Goal: Check status: Check status

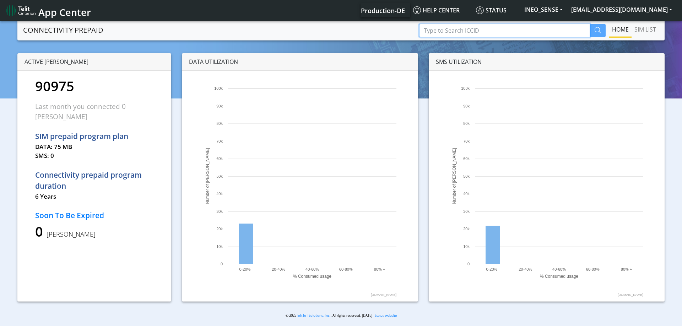
click at [447, 32] on input "Type to Search ICCID" at bounding box center [504, 30] width 171 height 13
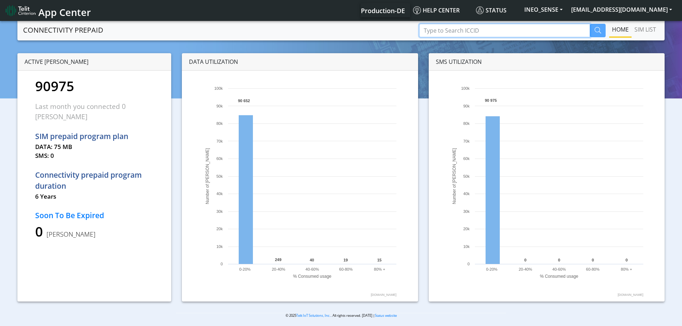
paste input "89358151000028838103"
type input "89358151000028838103"
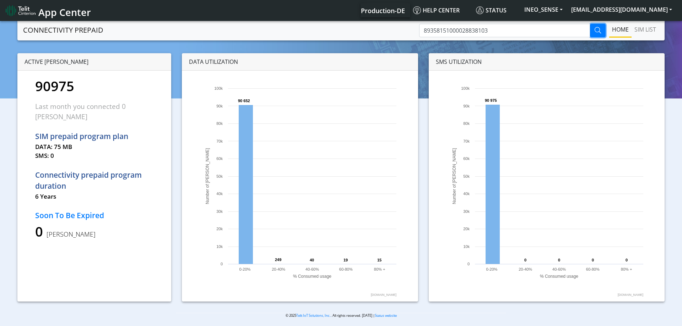
click at [601, 29] on button "button" at bounding box center [598, 30] width 16 height 13
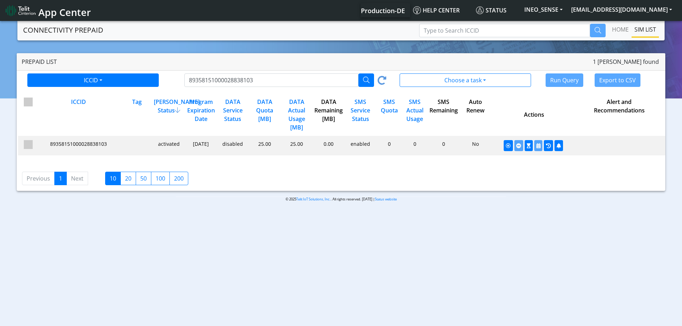
click at [234, 146] on div "disabled" at bounding box center [232, 145] width 32 height 11
drag, startPoint x: 265, startPoint y: 261, endPoint x: 259, endPoint y: 262, distance: 5.4
click at [265, 262] on body "App Center Production-DE Help center Status INEO_SENSE [EMAIL_ADDRESS][DOMAIN_N…" at bounding box center [341, 174] width 682 height 309
click at [557, 145] on icon "button" at bounding box center [559, 146] width 4 height 5
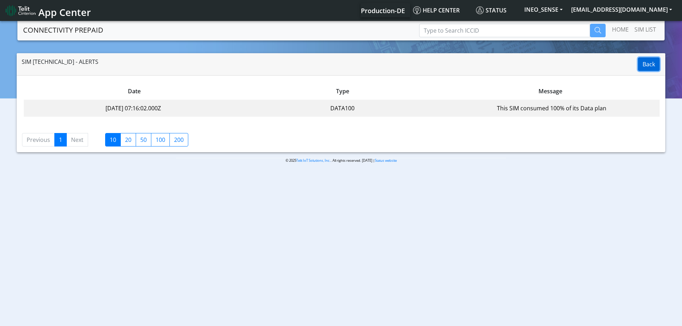
click at [644, 67] on button "Back" at bounding box center [649, 64] width 22 height 13
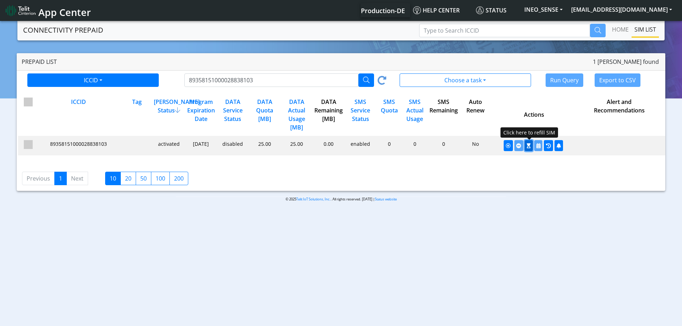
click at [528, 148] on icon "button" at bounding box center [529, 146] width 4 height 5
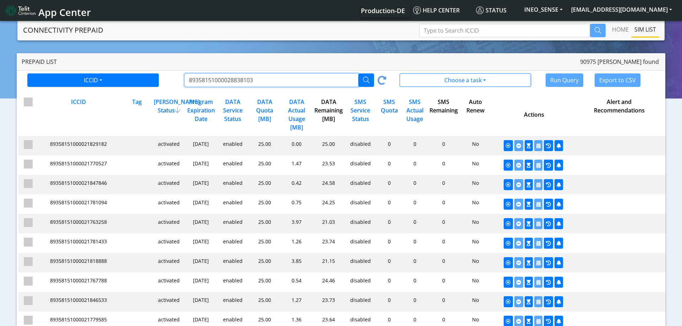
click at [289, 84] on input "89358151000028838103" at bounding box center [271, 80] width 174 height 13
click at [362, 82] on button "button" at bounding box center [366, 80] width 16 height 13
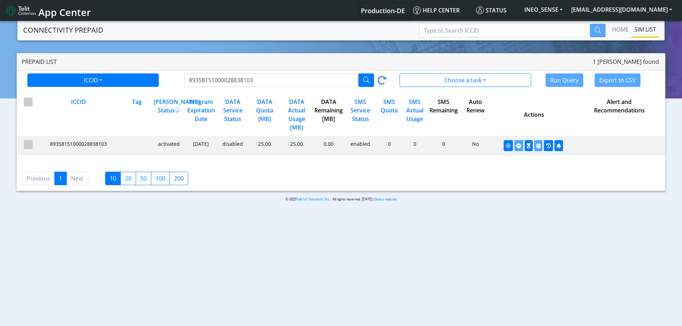
click at [377, 80] on div "89358151000028838103" at bounding box center [290, 80] width 213 height 13
click at [383, 81] on icon at bounding box center [382, 81] width 9 height 11
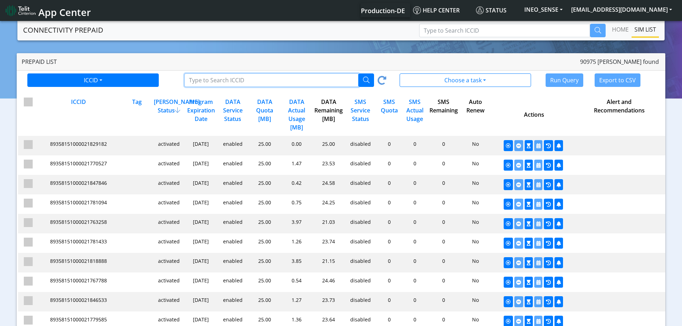
click at [314, 80] on input "Type to Search ICCID/Tag" at bounding box center [271, 80] width 174 height 13
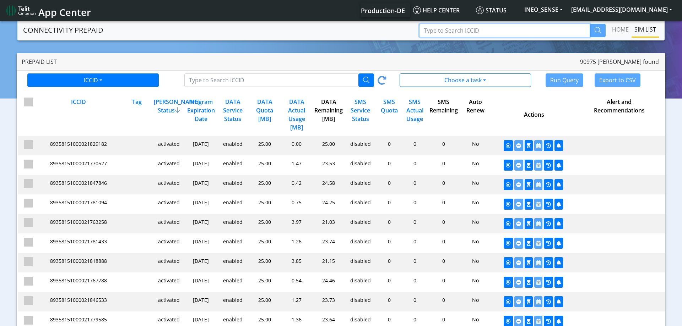
click at [453, 30] on input "Type to Search ICCID" at bounding box center [504, 30] width 171 height 13
paste input "89358151000028838103"
type input "89358151000028838103"
click at [600, 30] on icon "button" at bounding box center [598, 30] width 6 height 6
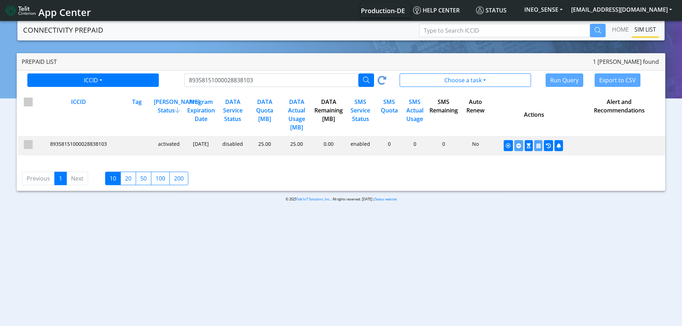
click at [385, 81] on icon at bounding box center [382, 81] width 9 height 11
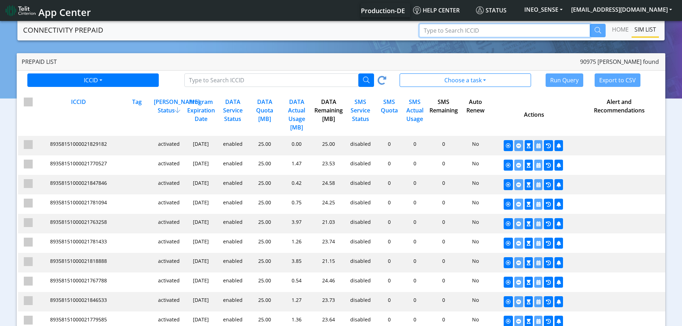
click at [502, 25] on input "Type to Search ICCID" at bounding box center [504, 30] width 171 height 13
paste input "89358151000028838103"
type input "89358151000028838103"
click at [595, 33] on button "button" at bounding box center [598, 30] width 16 height 13
click at [532, 29] on input "Type to Search ICCID" at bounding box center [504, 30] width 171 height 13
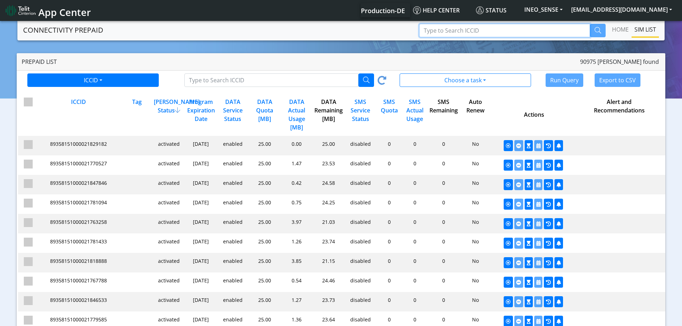
paste input "89358151000028838103"
type input "89358151000028838103"
click at [595, 27] on icon "button" at bounding box center [598, 30] width 6 height 6
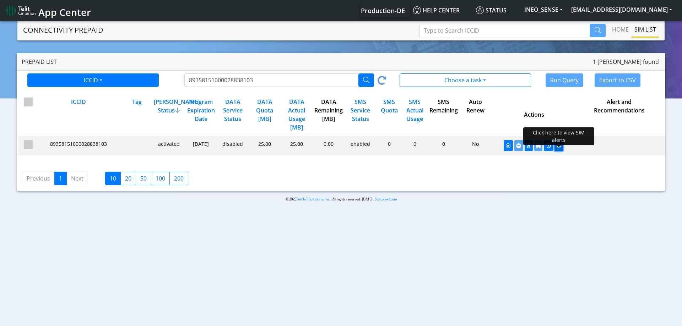
click at [561, 150] on button "button" at bounding box center [558, 145] width 9 height 11
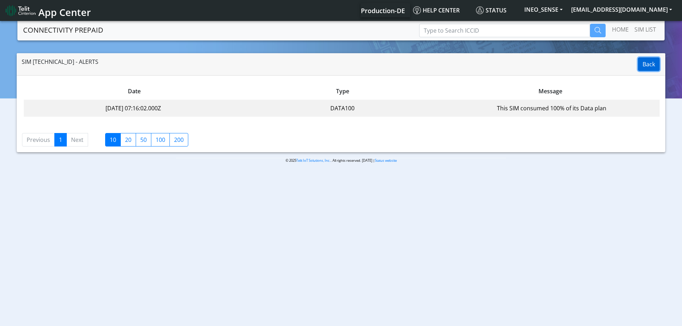
click at [653, 66] on button "Back" at bounding box center [649, 64] width 22 height 13
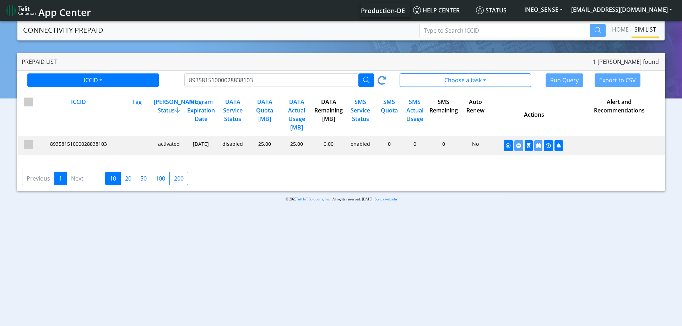
click at [73, 144] on span "89358151000028838103" at bounding box center [78, 144] width 57 height 7
click at [29, 148] on span at bounding box center [28, 144] width 9 height 9
click at [36, 145] on input "checkbox" at bounding box center [38, 142] width 5 height 5
click at [31, 145] on span at bounding box center [28, 144] width 9 height 9
click at [36, 145] on input "checkbox" at bounding box center [38, 142] width 5 height 5
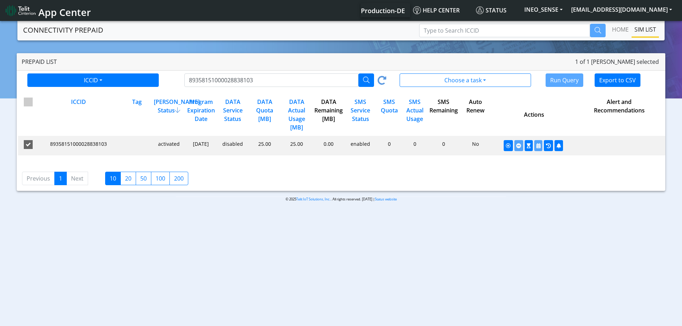
checkbox input "false"
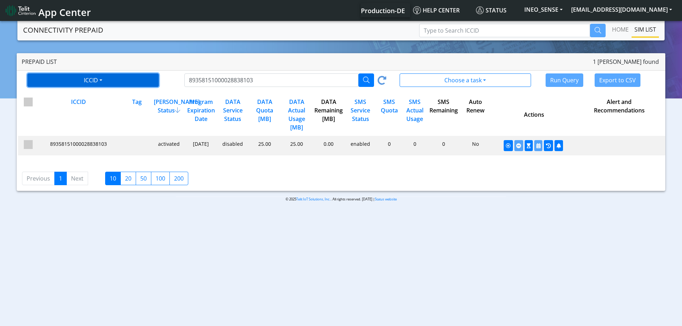
click at [118, 79] on button "ICCID" at bounding box center [92, 80] width 131 height 13
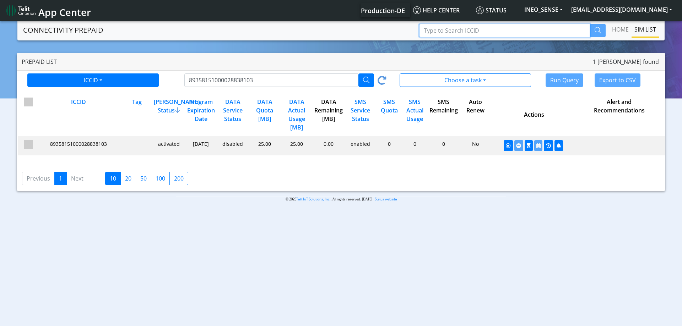
click at [507, 29] on input "Type to Search ICCID" at bounding box center [504, 30] width 171 height 13
paste input "89358151000028838103"
type input "89358151000028838103"
click at [595, 30] on icon "button" at bounding box center [598, 30] width 6 height 6
click at [522, 31] on input "Type to Search ICCID" at bounding box center [504, 30] width 171 height 13
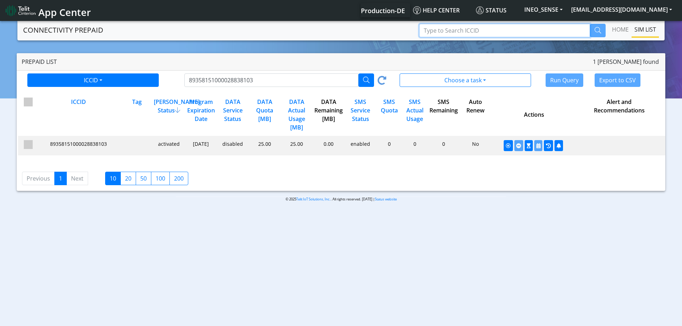
paste input "89358151000028838103"
type input "89358151000028838103"
click at [593, 30] on button "button" at bounding box center [598, 30] width 16 height 13
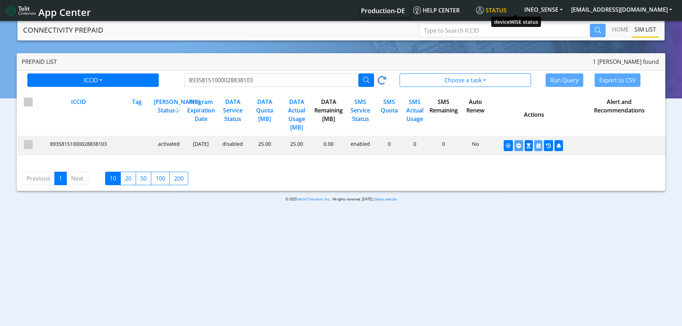
click at [507, 9] on span "Status" at bounding box center [491, 10] width 31 height 8
click at [460, 13] on span "Help center" at bounding box center [436, 10] width 47 height 8
click at [62, 146] on span "89358151000028838103" at bounding box center [78, 144] width 57 height 7
copy span "89358151000028838103"
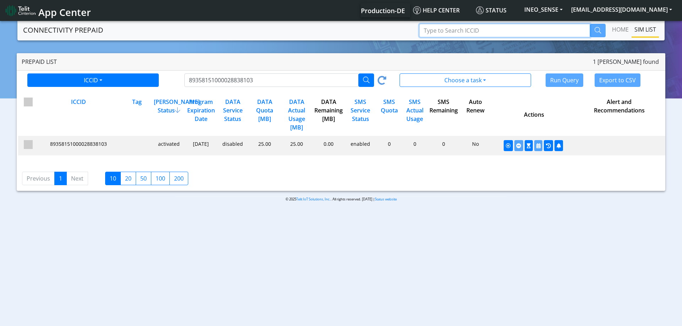
click at [483, 30] on input "Type to Search ICCID" at bounding box center [504, 30] width 171 height 13
paste input "89358151000028838103"
type input "89358151000028838103"
click at [600, 28] on icon "button" at bounding box center [598, 30] width 6 height 6
click at [542, 32] on input "Type to Search ICCID" at bounding box center [504, 30] width 171 height 13
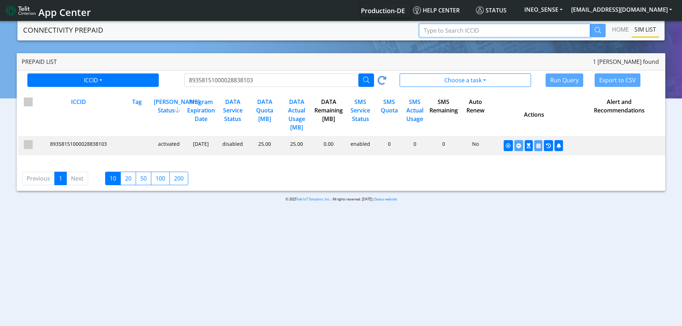
paste input "89358151000028838103"
type input "89358151000028838103"
click at [601, 31] on button "button" at bounding box center [598, 30] width 16 height 13
click at [326, 239] on body "App Center Production-DE Help center Status INEO_SENSE [EMAIL_ADDRESS][DOMAIN_N…" at bounding box center [341, 174] width 682 height 309
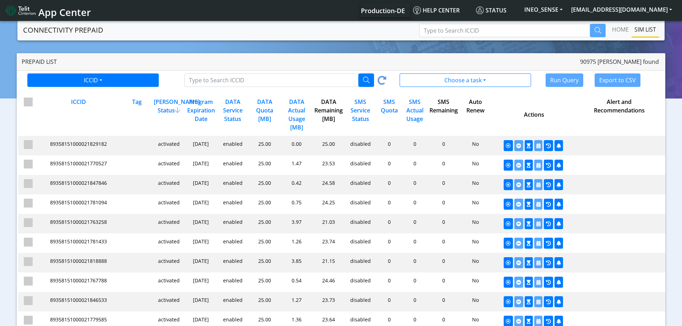
click at [233, 113] on div "DATA Service Status" at bounding box center [232, 115] width 32 height 34
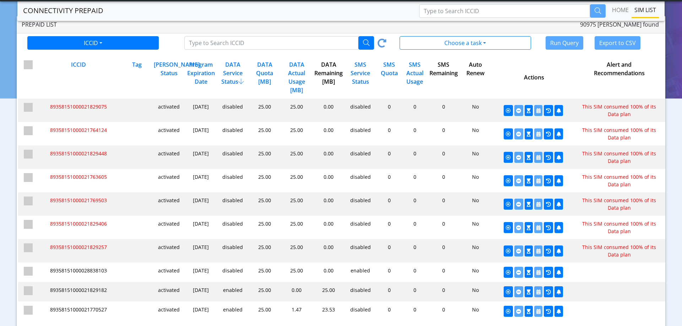
scroll to position [36, 0]
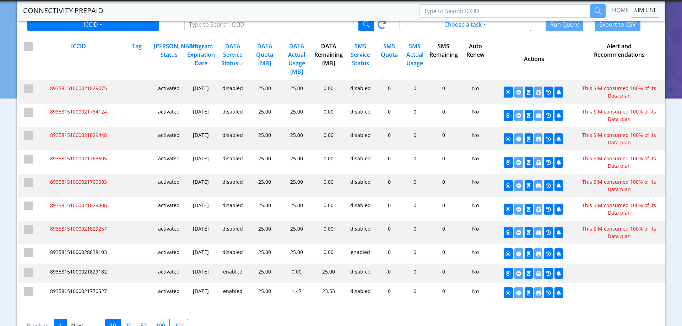
click at [302, 307] on div "b547b0dd2a3d5fdb895264e586601e46 undefined 89358151000021829075 activated Mar 3…" at bounding box center [341, 194] width 649 height 228
click at [560, 91] on icon "button" at bounding box center [559, 92] width 4 height 5
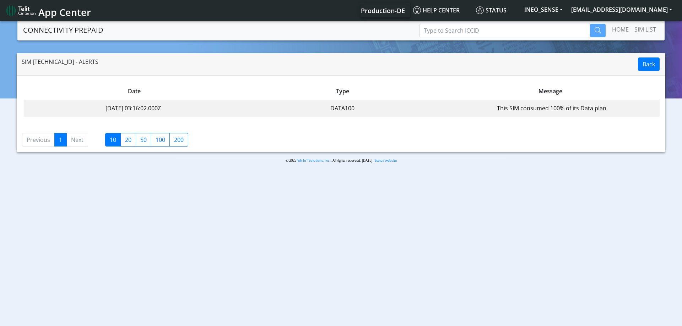
click at [662, 63] on div "Back SIM 89358151000021829075 - Alerts" at bounding box center [341, 64] width 649 height 22
click at [657, 65] on button "Back" at bounding box center [649, 64] width 22 height 13
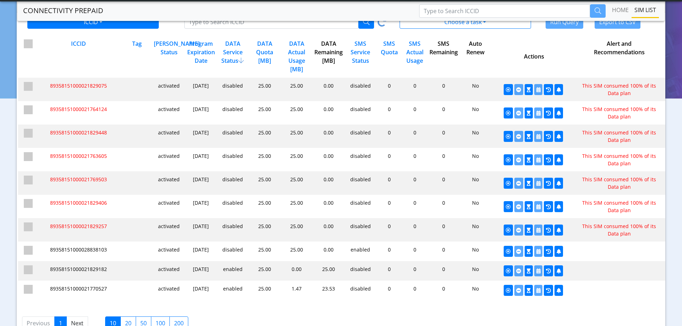
scroll to position [70, 0]
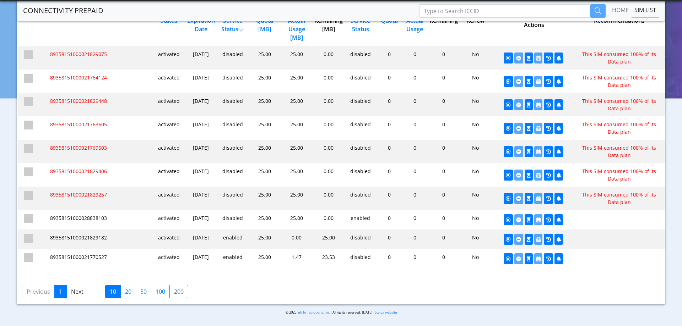
click at [220, 221] on div "disabled" at bounding box center [232, 220] width 32 height 11
click at [102, 216] on span "89358151000028838103" at bounding box center [78, 218] width 57 height 7
copy span "89358151000028838103"
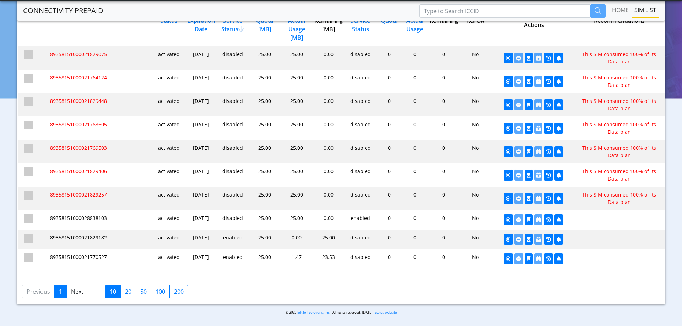
scroll to position [0, 0]
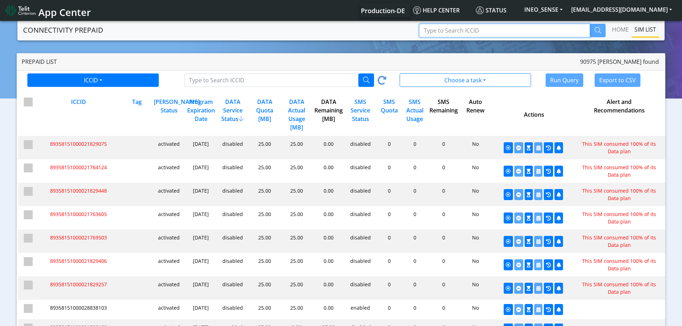
click at [496, 34] on input "Type to Search ICCID" at bounding box center [504, 30] width 171 height 13
paste input "89358151000028838103"
type input "89358151000028838103"
click at [602, 31] on button "button" at bounding box center [598, 30] width 16 height 13
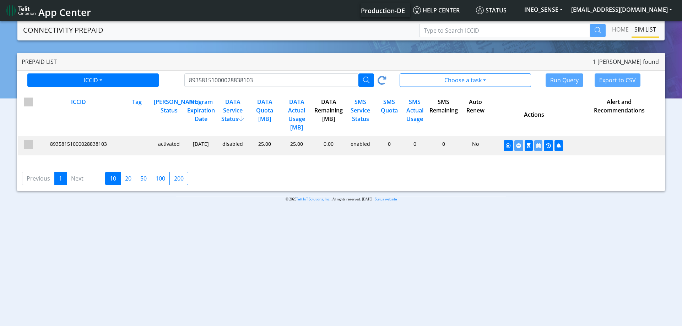
click at [262, 145] on div "25.00" at bounding box center [264, 145] width 32 height 11
click at [299, 143] on div "25.00" at bounding box center [296, 145] width 32 height 11
click at [93, 140] on div "b547b0dd2a3d5fdb895264e586601e46 undefined 89358151000028838103 activated Jan 0…" at bounding box center [341, 146] width 647 height 20
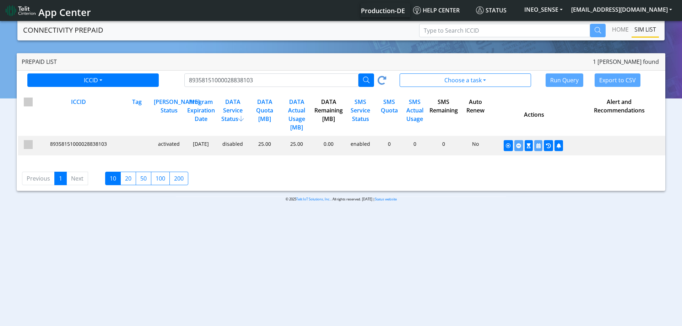
click at [93, 143] on span "89358151000028838103" at bounding box center [78, 144] width 57 height 7
click at [362, 236] on body "App Center Production-DE Help center Status INEO_SENSE [EMAIL_ADDRESS][DOMAIN_N…" at bounding box center [341, 174] width 682 height 309
click at [473, 31] on input "Type to Search ICCID" at bounding box center [504, 30] width 171 height 13
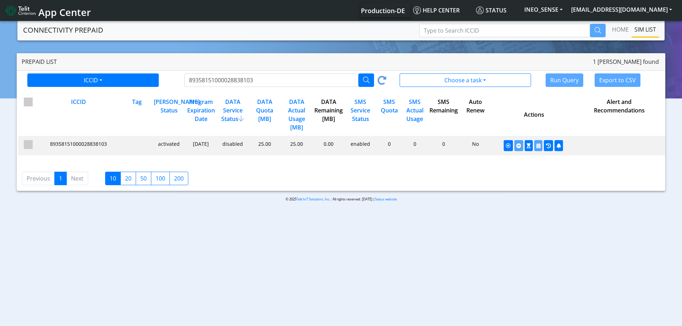
click at [89, 141] on span "89358151000028838103" at bounding box center [78, 144] width 57 height 7
copy span "89358151000028838103"
click at [516, 29] on input "Type to Search ICCID" at bounding box center [504, 30] width 171 height 13
paste input "89358151000028838103"
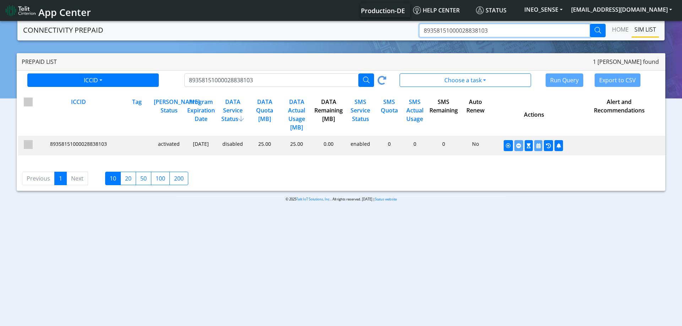
type input "89358151000028838103"
click at [590, 33] on button "button" at bounding box center [598, 30] width 16 height 13
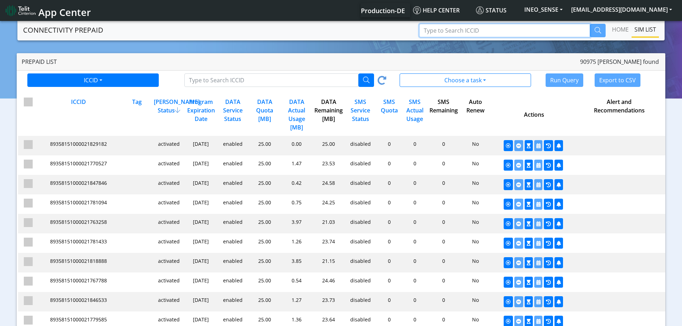
click at [481, 29] on input "Type to Search ICCID" at bounding box center [504, 30] width 171 height 13
paste input "89358151000028838103"
type input "89358151000028838103"
click at [593, 29] on button "button" at bounding box center [598, 30] width 16 height 13
